Goal: Task Accomplishment & Management: Complete application form

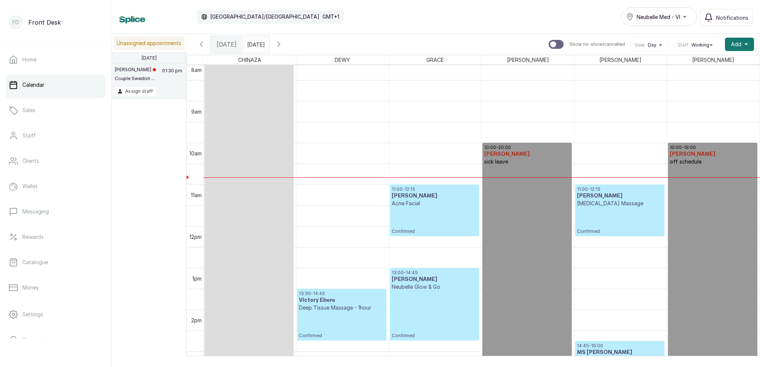
scroll to position [341, 0]
type input "dd/MM/yyyy"
click at [255, 42] on input "dd/MM/yyyy" at bounding box center [249, 42] width 12 height 13
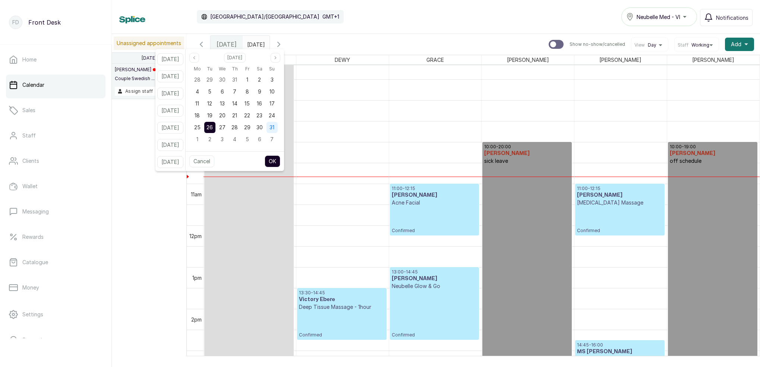
drag, startPoint x: 282, startPoint y: 125, endPoint x: 282, endPoint y: 130, distance: 4.5
click at [274, 126] on span "31" at bounding box center [272, 127] width 5 height 6
click at [280, 160] on button "OK" at bounding box center [273, 161] width 16 height 12
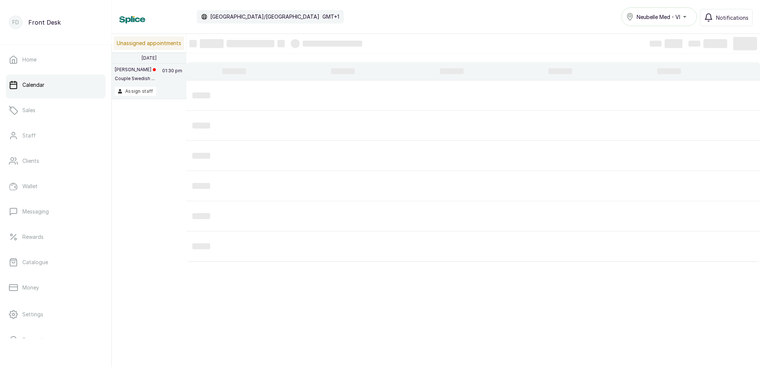
type input "[DATE]"
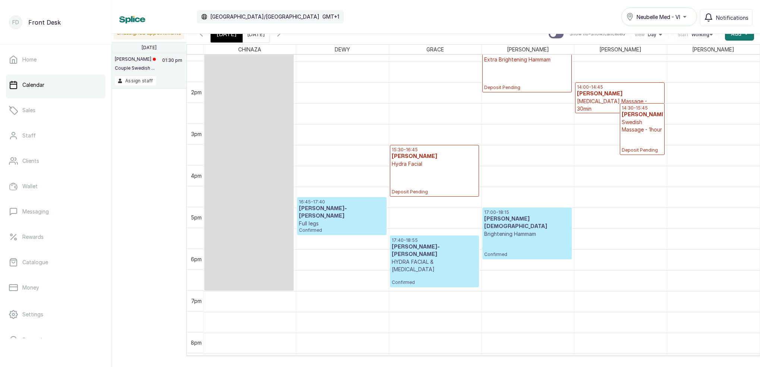
scroll to position [559, 0]
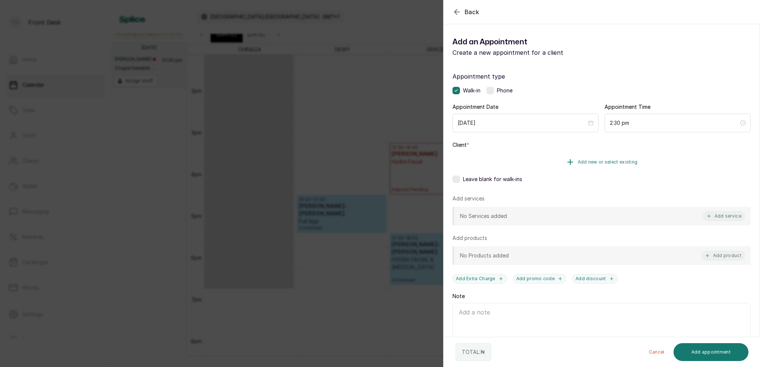
click at [621, 161] on span "Add new or select existing" at bounding box center [608, 162] width 60 height 6
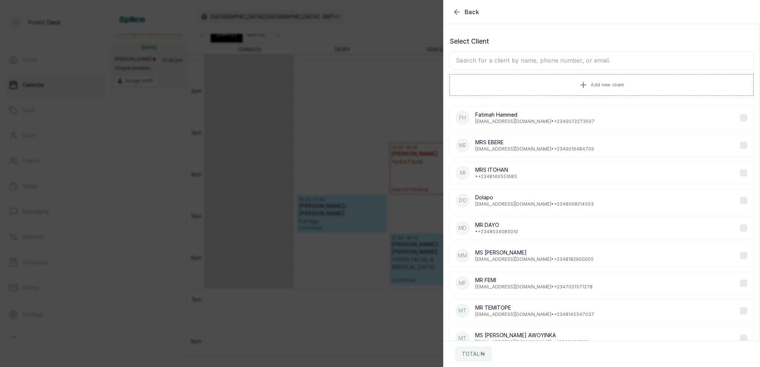
click at [577, 62] on input "text" at bounding box center [602, 60] width 304 height 19
type input "ademosu"
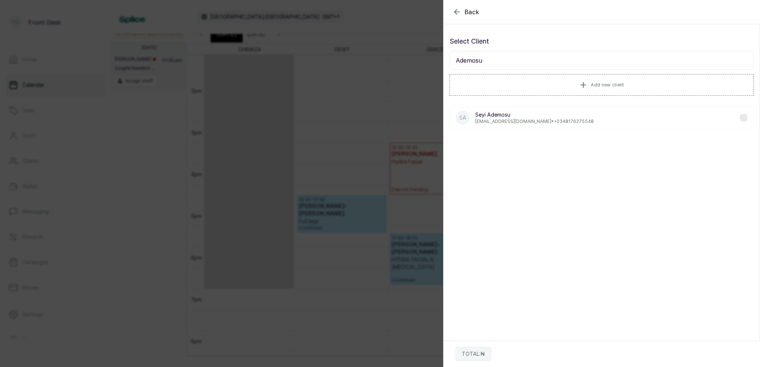
drag, startPoint x: 577, startPoint y: 62, endPoint x: 528, endPoint y: 122, distance: 77.7
click at [528, 122] on p "[EMAIL_ADDRESS][DOMAIN_NAME] • [PHONE_NUMBER]" at bounding box center [534, 122] width 119 height 6
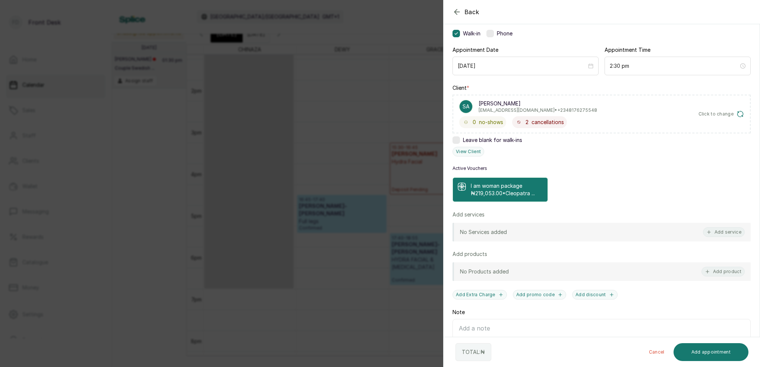
scroll to position [59, 0]
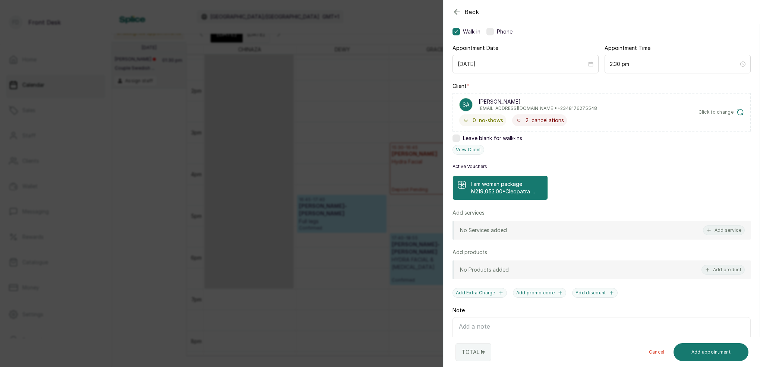
click at [510, 189] on p "₦219,053.00 • Cleopatra ..." at bounding box center [503, 191] width 64 height 7
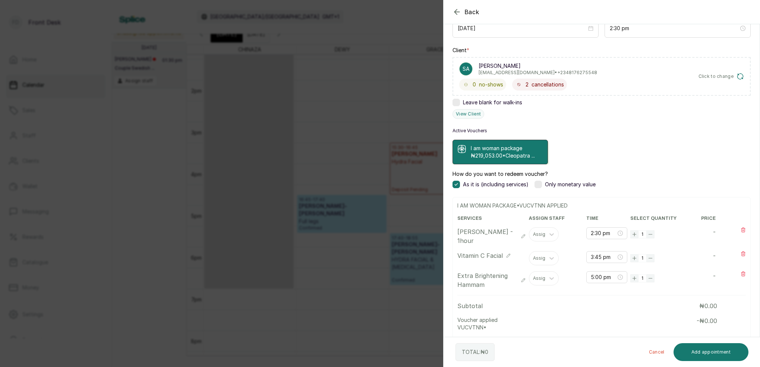
scroll to position [95, 0]
click at [537, 278] on div "Assign" at bounding box center [540, 278] width 15 height 5
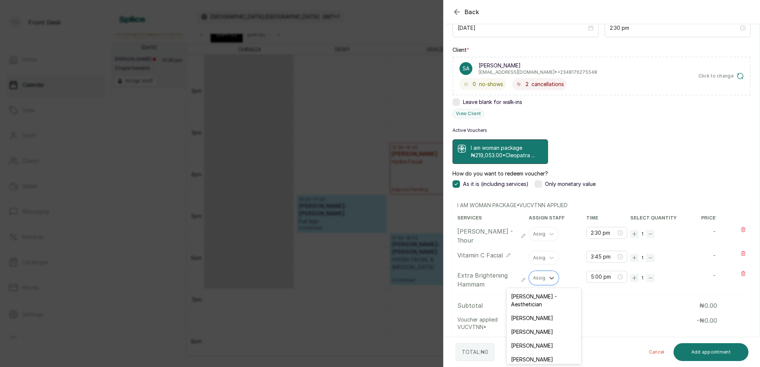
click at [524, 339] on div "[PERSON_NAME]" at bounding box center [544, 346] width 75 height 14
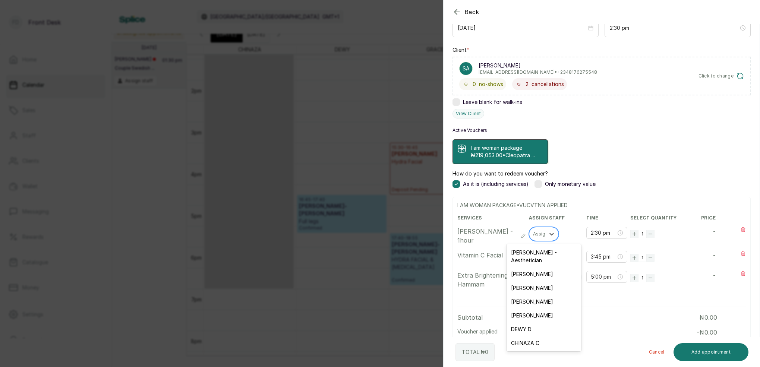
click at [536, 234] on div "Assign" at bounding box center [540, 234] width 15 height 5
click at [528, 322] on div "DEWY D" at bounding box center [544, 329] width 75 height 14
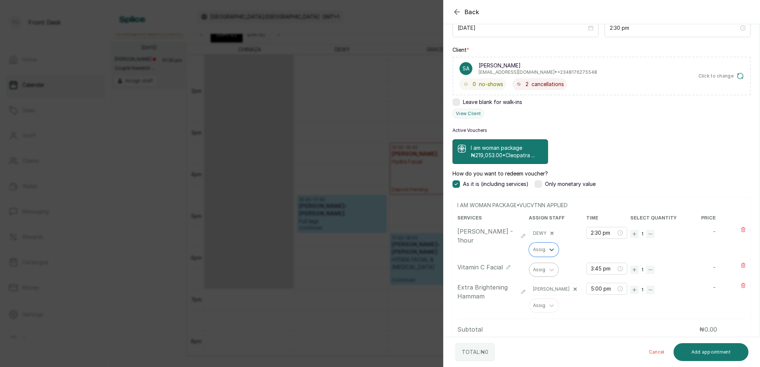
drag, startPoint x: 539, startPoint y: 270, endPoint x: 539, endPoint y: 276, distance: 6.0
click at [539, 271] on div "Assign" at bounding box center [540, 269] width 15 height 5
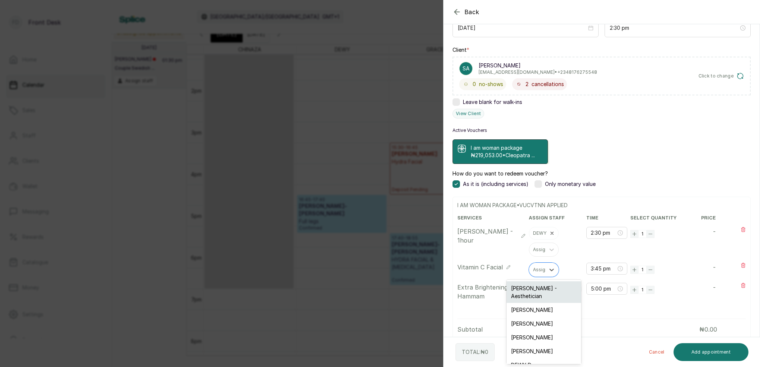
click at [532, 287] on div "[PERSON_NAME] - Aesthetician" at bounding box center [544, 292] width 75 height 22
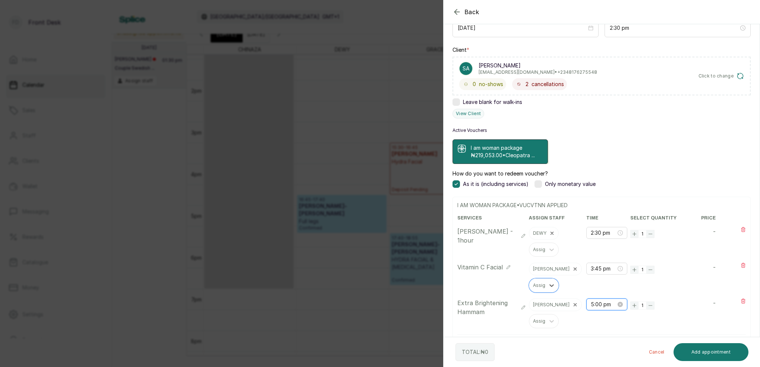
click at [591, 306] on input "5:00 pm" at bounding box center [603, 304] width 25 height 8
click at [598, 225] on div "02" at bounding box center [597, 225] width 18 height 10
drag, startPoint x: 617, startPoint y: 255, endPoint x: 626, endPoint y: 246, distance: 13.2
click at [618, 255] on div "30" at bounding box center [618, 254] width 18 height 10
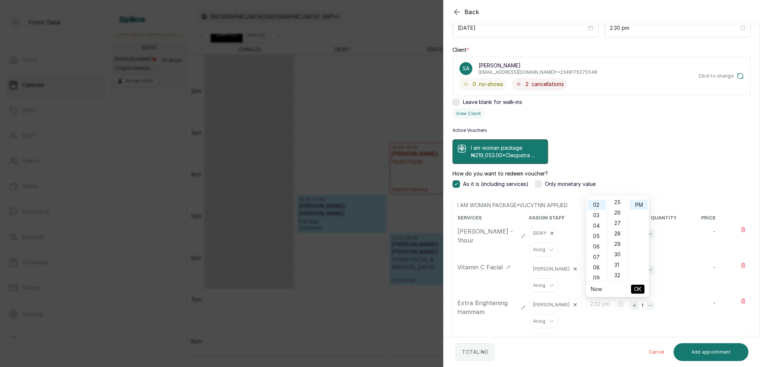
type input "2:30 pm"
drag, startPoint x: 638, startPoint y: 206, endPoint x: 635, endPoint y: 248, distance: 41.9
click at [638, 206] on div "PM" at bounding box center [639, 205] width 18 height 10
click at [637, 290] on span "OK" at bounding box center [637, 289] width 7 height 14
click at [591, 232] on input "2:30 pm" at bounding box center [603, 233] width 25 height 8
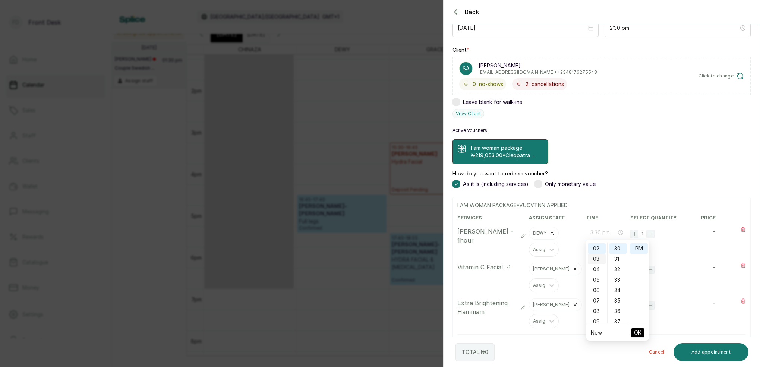
click at [598, 261] on div "03" at bounding box center [597, 259] width 18 height 10
type input "3:30 pm"
drag, startPoint x: 615, startPoint y: 249, endPoint x: 630, endPoint y: 248, distance: 15.3
click at [615, 249] on div "30" at bounding box center [618, 248] width 18 height 10
drag, startPoint x: 639, startPoint y: 248, endPoint x: 634, endPoint y: 260, distance: 13.2
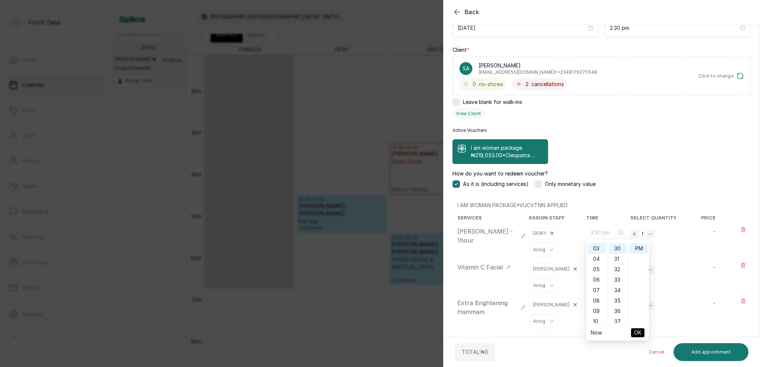
click at [639, 249] on div "PM" at bounding box center [639, 248] width 18 height 10
click at [639, 332] on span "OK" at bounding box center [637, 333] width 7 height 14
click at [594, 269] on input "3:45 pm" at bounding box center [603, 269] width 25 height 8
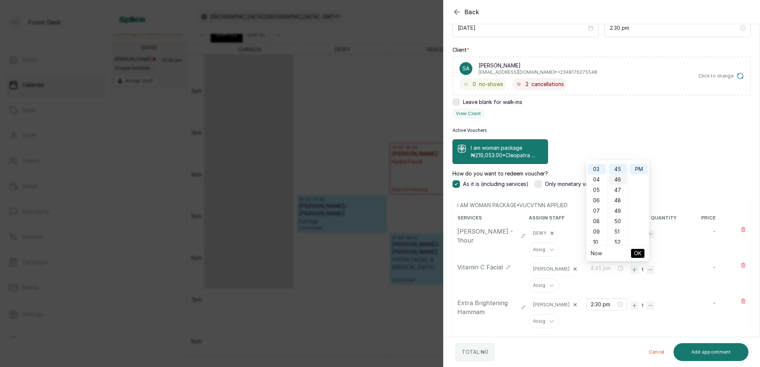
drag, startPoint x: 598, startPoint y: 179, endPoint x: 610, endPoint y: 179, distance: 11.6
click at [598, 179] on div "04" at bounding box center [597, 179] width 18 height 10
click at [620, 181] on div "30" at bounding box center [618, 182] width 18 height 10
type input "4:30 pm"
click at [635, 173] on div "PM" at bounding box center [639, 169] width 18 height 10
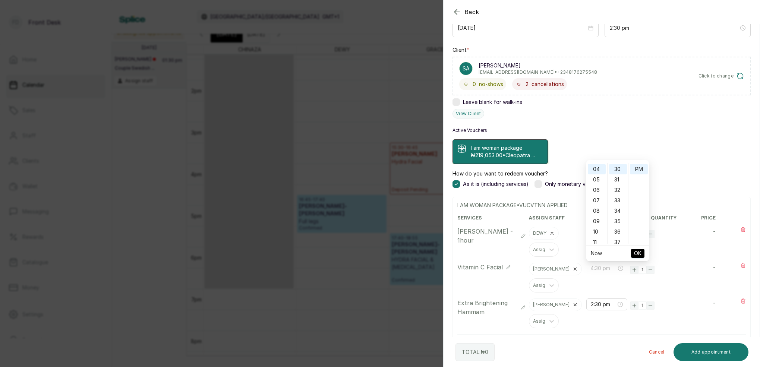
drag, startPoint x: 636, startPoint y: 171, endPoint x: 640, endPoint y: 197, distance: 26.1
click at [636, 172] on div "PM" at bounding box center [639, 169] width 18 height 10
click at [638, 252] on span "OK" at bounding box center [637, 253] width 7 height 14
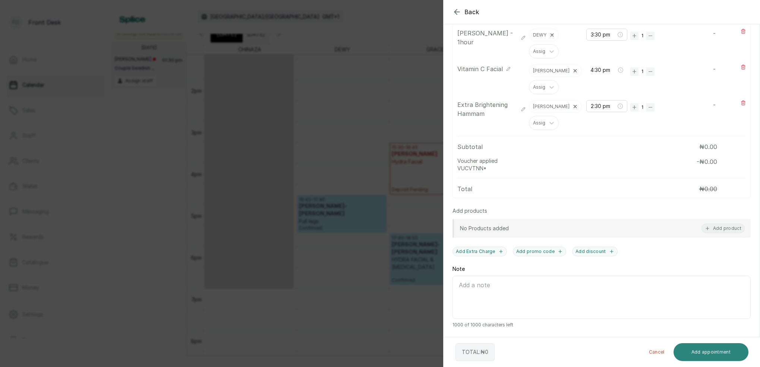
click at [703, 352] on button "Add appointment" at bounding box center [711, 352] width 75 height 18
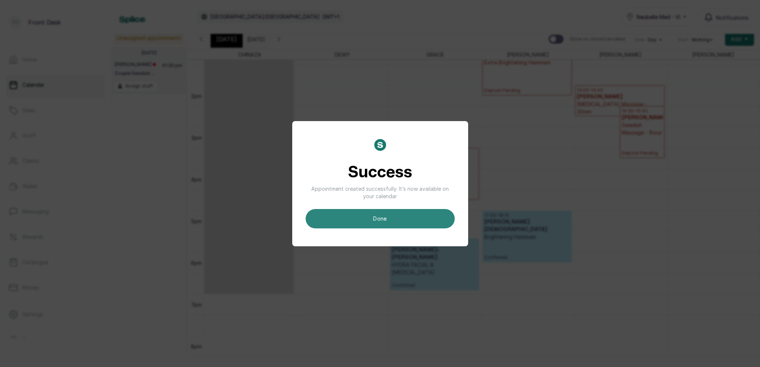
click at [407, 216] on button "done" at bounding box center [380, 218] width 149 height 19
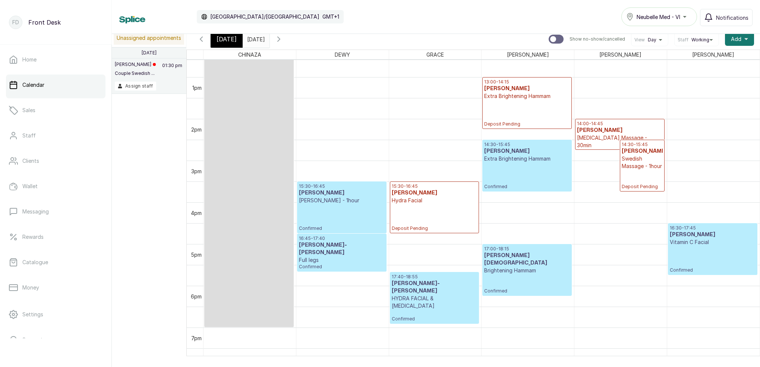
click at [517, 161] on p "Extra Brightening Hammam" at bounding box center [526, 158] width 85 height 7
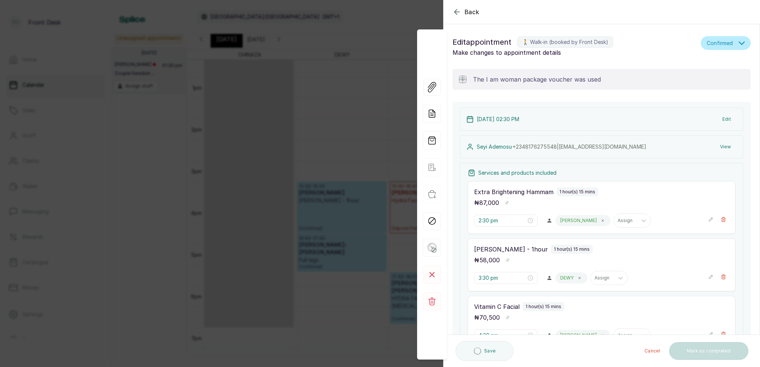
click at [368, 114] on div "Back Appointment Details Edit appointment 🚶 Walk-in (booked by Front Desk) Make…" at bounding box center [380, 183] width 760 height 367
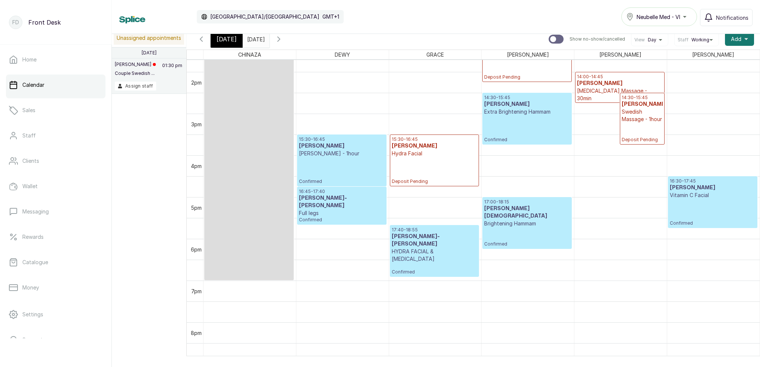
click at [228, 41] on span "[DATE]" at bounding box center [227, 39] width 20 height 9
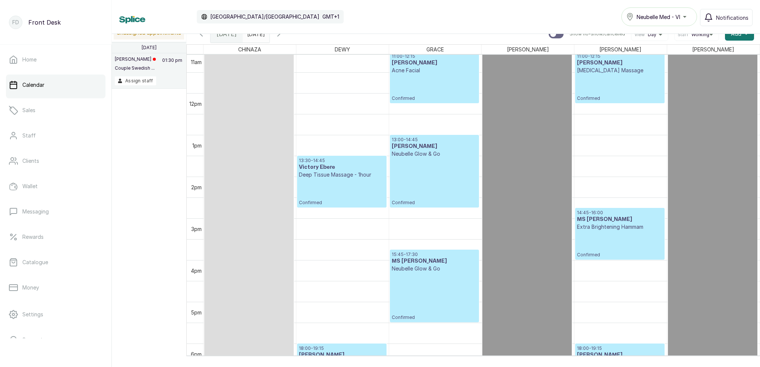
scroll to position [463, 0]
click at [283, 35] on icon "button" at bounding box center [278, 33] width 9 height 9
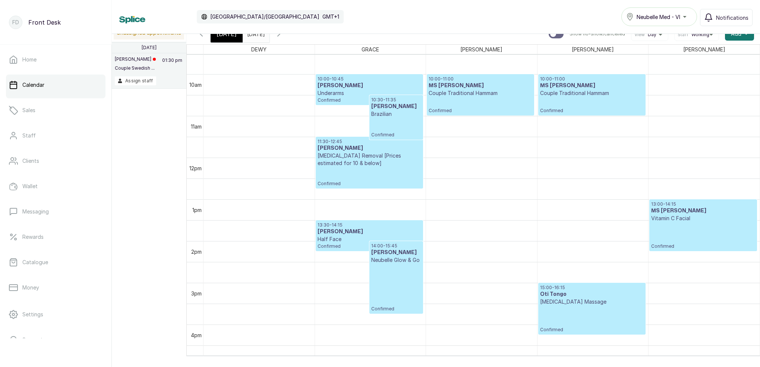
scroll to position [419, 0]
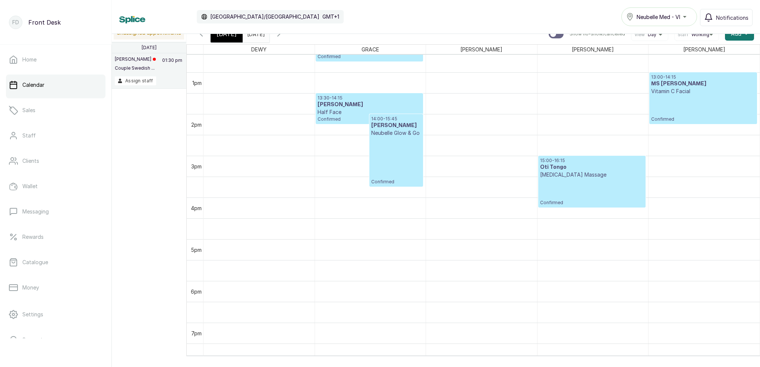
click at [255, 34] on input "[DATE]" at bounding box center [249, 32] width 12 height 13
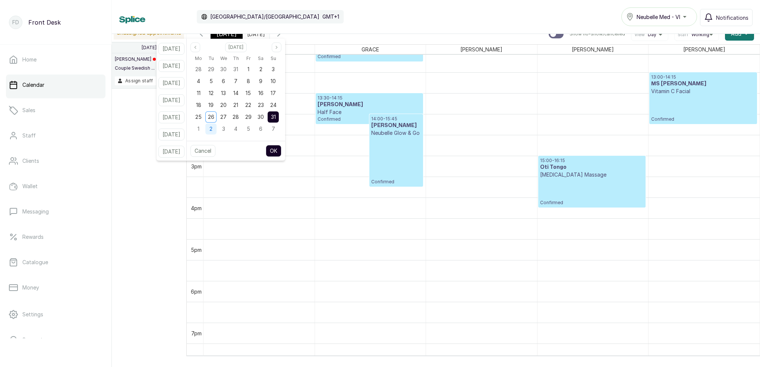
drag, startPoint x: 218, startPoint y: 130, endPoint x: 237, endPoint y: 137, distance: 19.8
click at [213, 130] on span "2" at bounding box center [211, 129] width 3 height 6
click at [281, 155] on button "OK" at bounding box center [274, 151] width 16 height 12
type input "[DATE]"
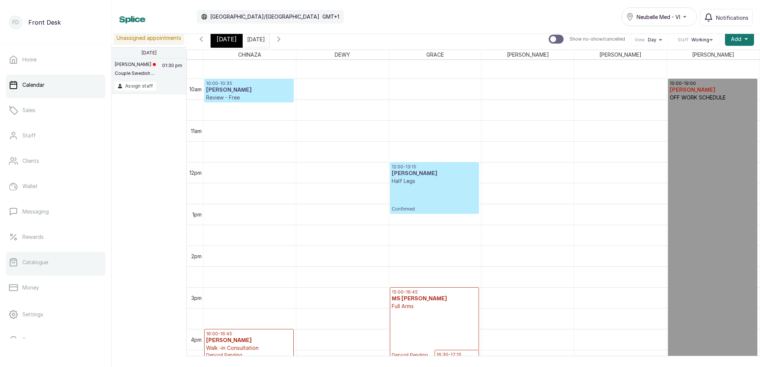
click at [62, 261] on link "Catalogue" at bounding box center [56, 262] width 100 height 21
